Goal: Transaction & Acquisition: Subscribe to service/newsletter

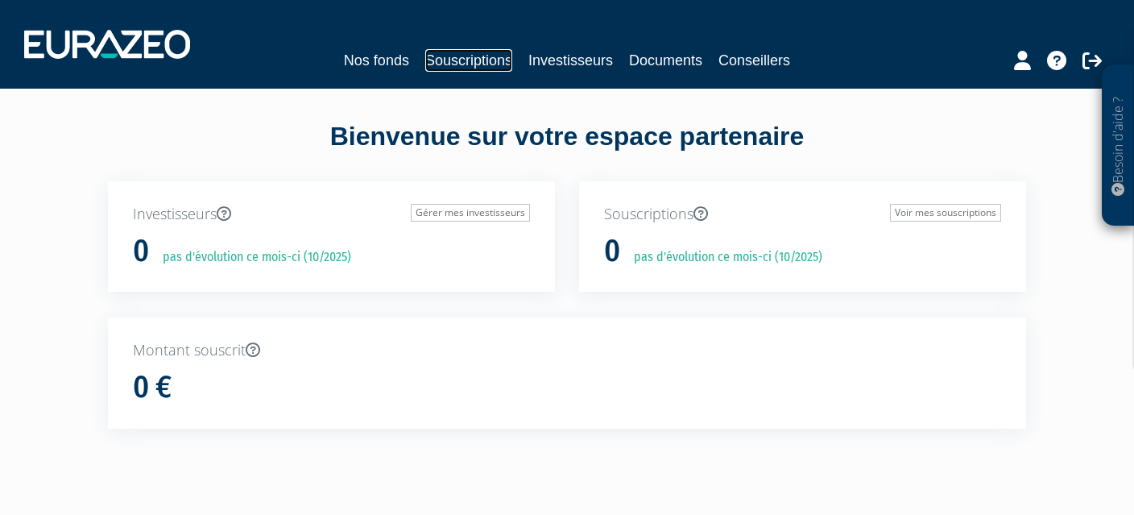
click at [453, 54] on link "Souscriptions" at bounding box center [468, 60] width 87 height 23
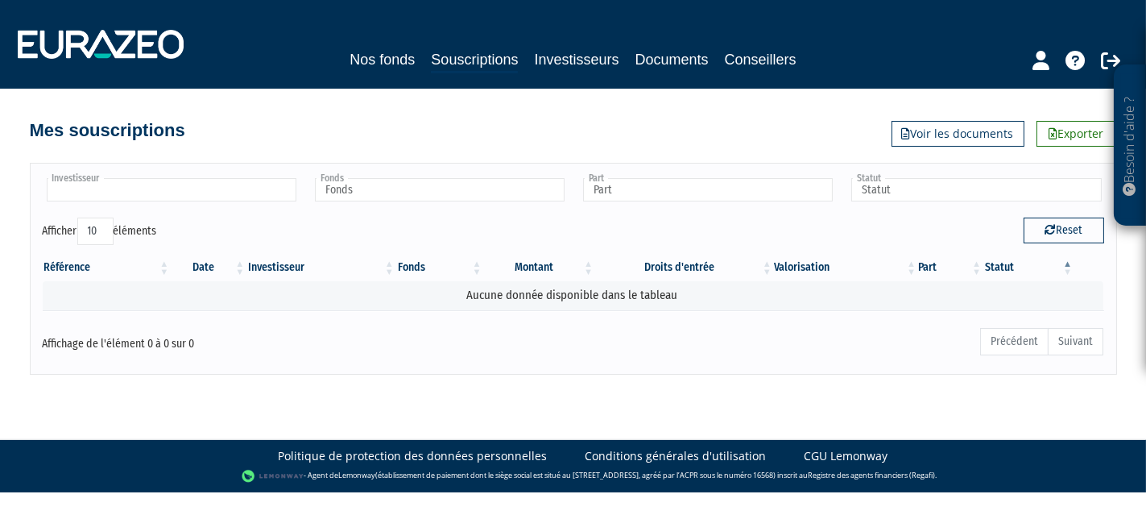
click at [268, 186] on input "text" at bounding box center [172, 189] width 250 height 23
click at [279, 205] on div "Investisseur Fonds Fonds Part Part Statut Statut" at bounding box center [573, 197] width 1085 height 42
type input "Investisseur"
click at [468, 59] on link "Souscriptions" at bounding box center [474, 60] width 87 height 25
click at [560, 60] on link "Investisseurs" at bounding box center [576, 59] width 85 height 23
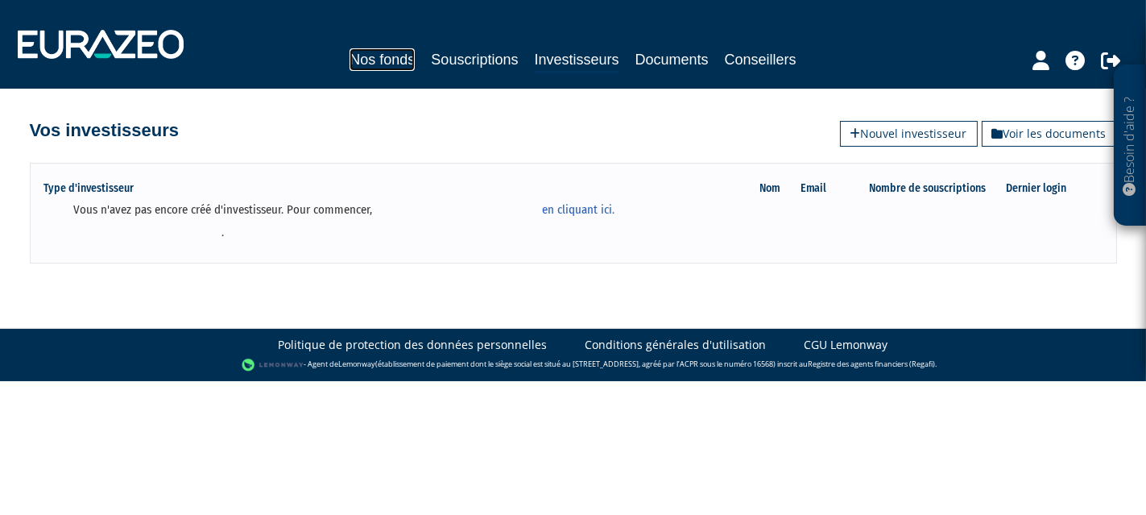
click at [386, 63] on link "Nos fonds" at bounding box center [381, 59] width 65 height 23
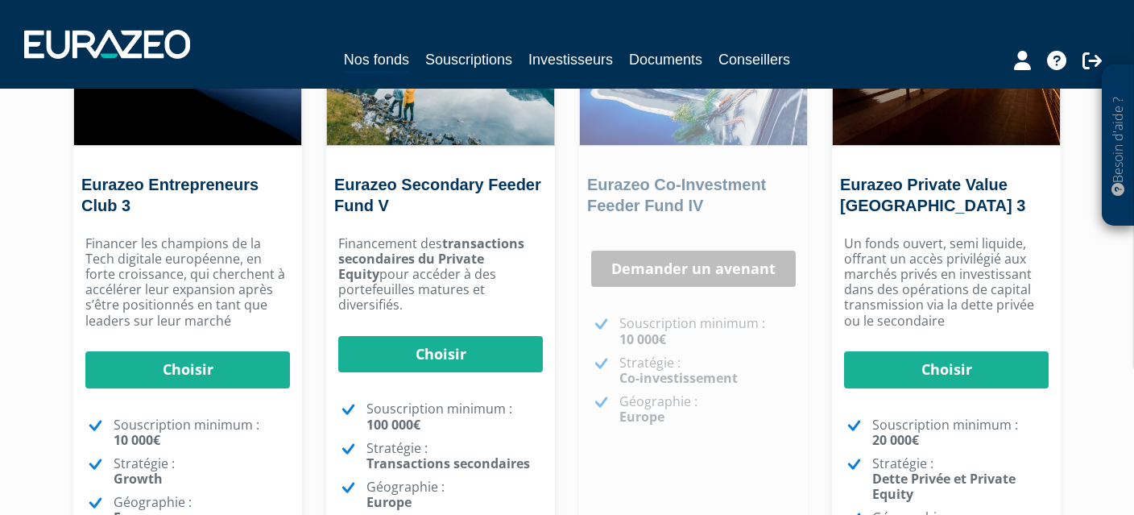
scroll to position [268, 0]
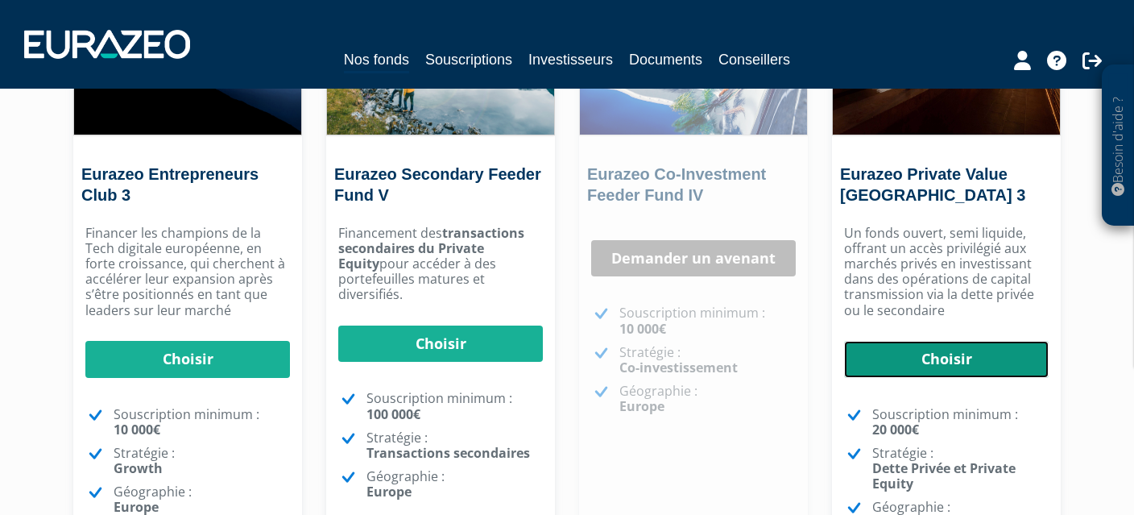
click at [912, 356] on link "Choisir" at bounding box center [946, 359] width 205 height 37
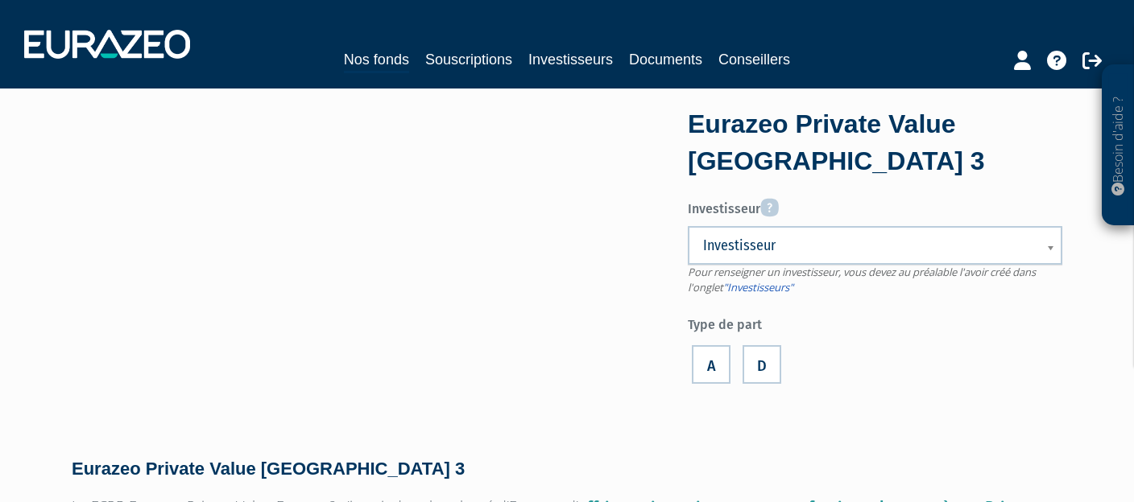
click at [710, 362] on label "A" at bounding box center [711, 364] width 39 height 39
click at [0, 0] on input "A" at bounding box center [0, 0] width 0 height 0
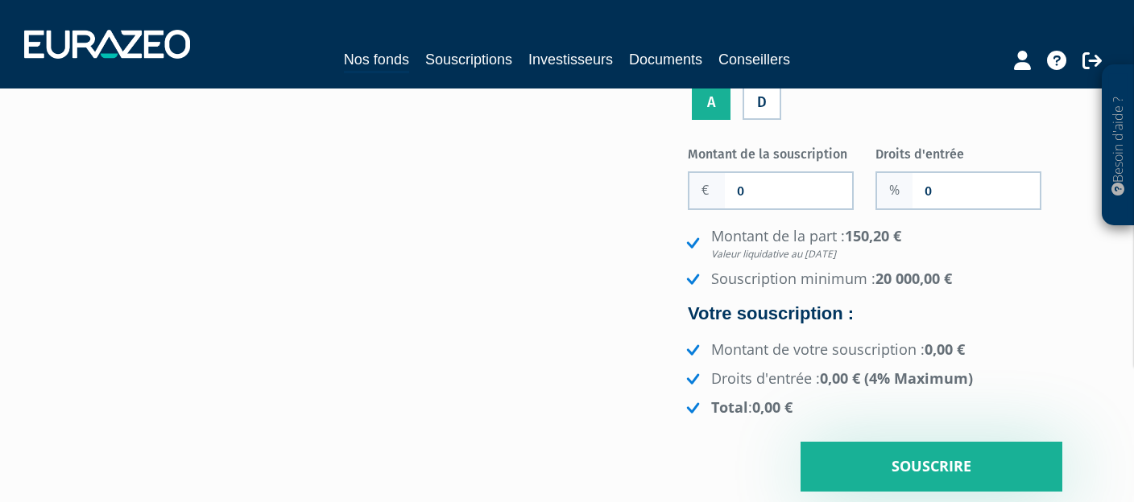
scroll to position [268, 0]
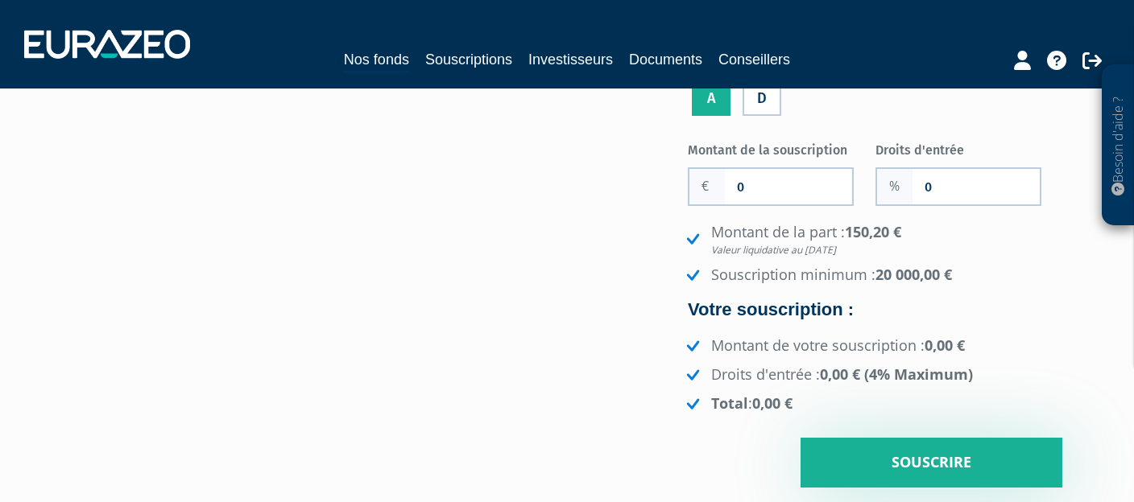
click at [763, 106] on label "D" at bounding box center [761, 96] width 39 height 39
click at [0, 0] on input "D" at bounding box center [0, 0] width 0 height 0
